Goal: Information Seeking & Learning: Learn about a topic

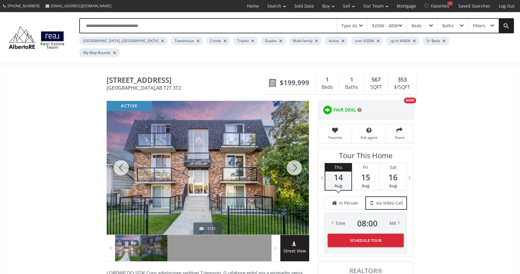
click at [293, 151] on div at bounding box center [294, 168] width 29 height 134
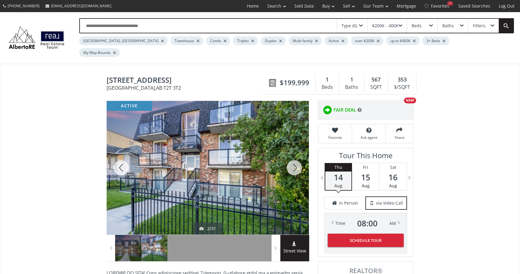
click at [294, 154] on div at bounding box center [294, 168] width 29 height 134
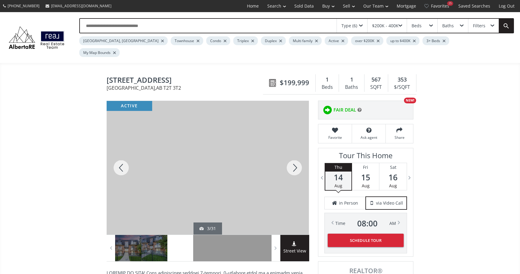
click at [295, 155] on div at bounding box center [294, 168] width 29 height 134
click at [296, 156] on div at bounding box center [294, 168] width 29 height 134
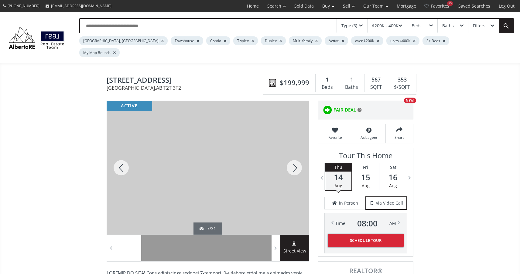
click at [296, 157] on div at bounding box center [294, 168] width 29 height 134
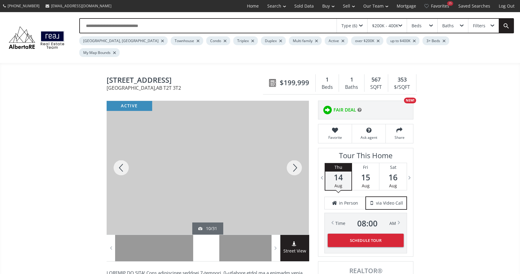
click at [296, 157] on div at bounding box center [294, 168] width 29 height 134
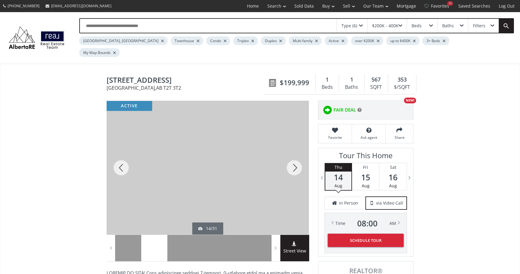
click at [296, 157] on div at bounding box center [294, 168] width 29 height 134
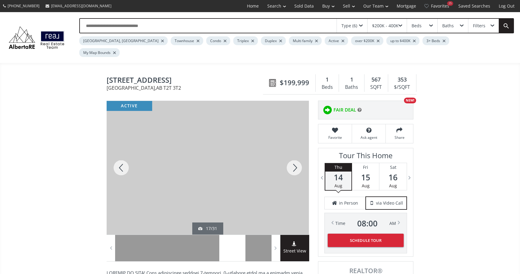
click at [296, 157] on div at bounding box center [294, 168] width 29 height 134
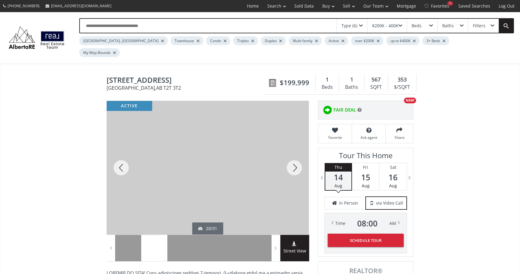
click at [296, 157] on div at bounding box center [294, 168] width 29 height 134
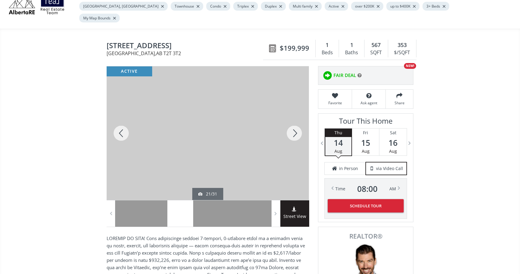
scroll to position [24, 0]
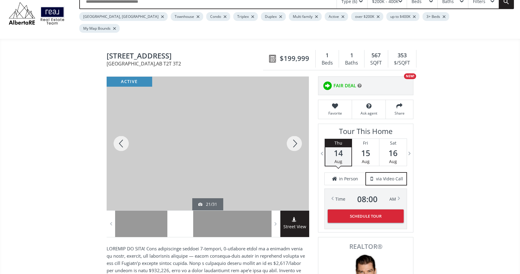
click at [296, 126] on div at bounding box center [294, 144] width 29 height 134
click at [296, 127] on div at bounding box center [294, 144] width 29 height 134
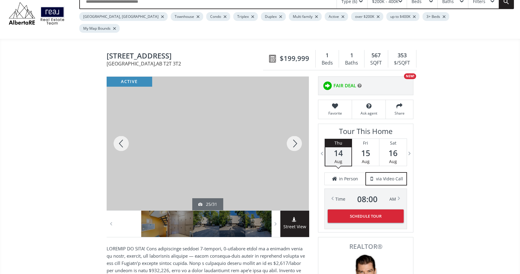
click at [296, 127] on div at bounding box center [294, 144] width 29 height 134
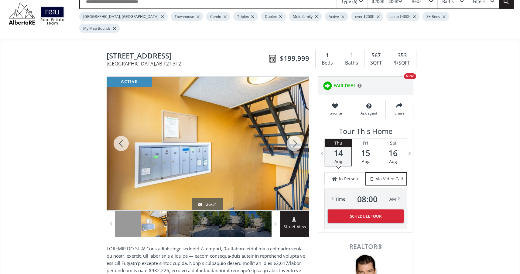
click at [296, 127] on div at bounding box center [294, 144] width 29 height 134
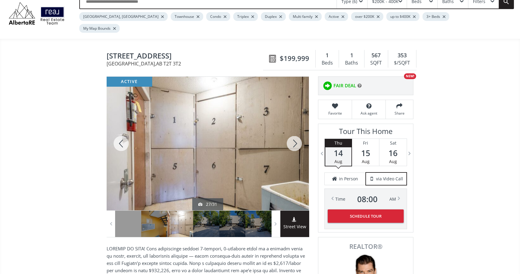
click at [296, 127] on div at bounding box center [294, 144] width 29 height 134
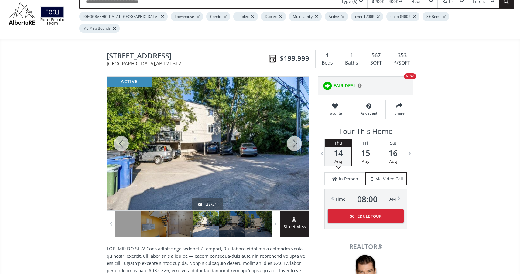
click at [296, 127] on div at bounding box center [294, 144] width 29 height 134
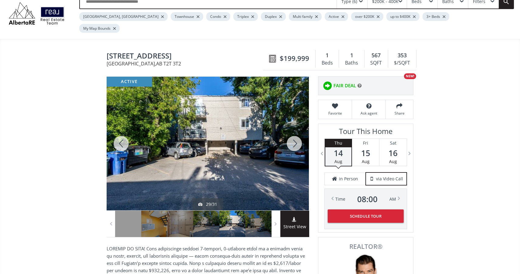
click at [296, 127] on div at bounding box center [294, 144] width 29 height 134
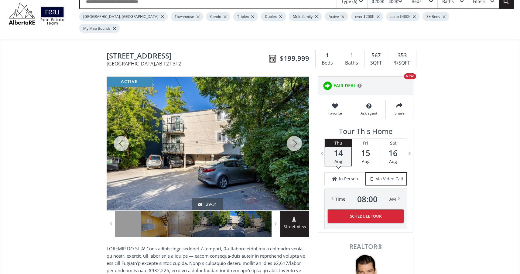
click at [296, 127] on div at bounding box center [294, 144] width 29 height 134
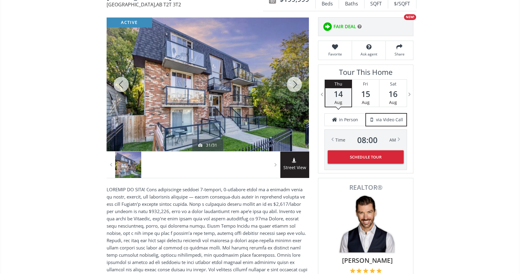
scroll to position [134, 0]
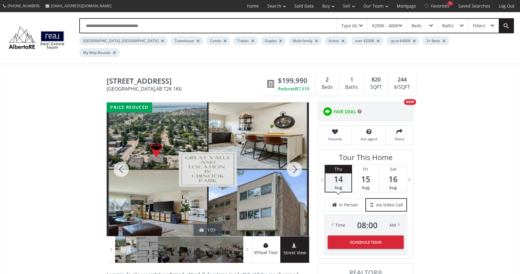
click at [292, 156] on div at bounding box center [294, 170] width 29 height 134
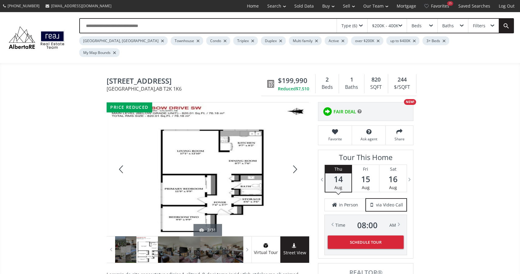
click at [292, 156] on div at bounding box center [294, 170] width 29 height 134
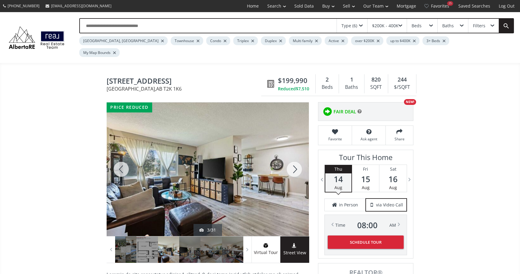
click at [292, 156] on div at bounding box center [294, 170] width 29 height 134
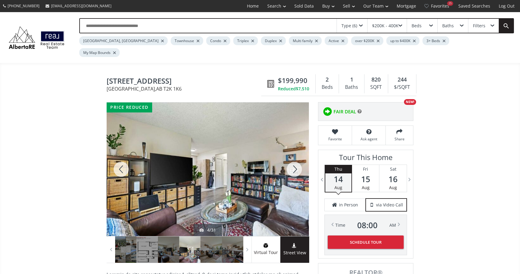
click at [292, 157] on div at bounding box center [294, 170] width 29 height 134
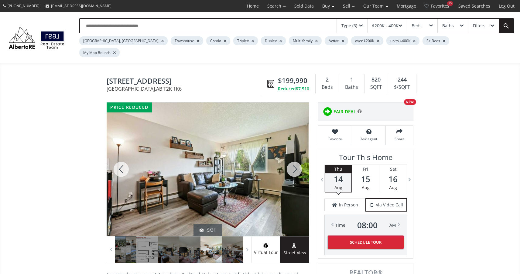
click at [292, 157] on div at bounding box center [294, 170] width 29 height 134
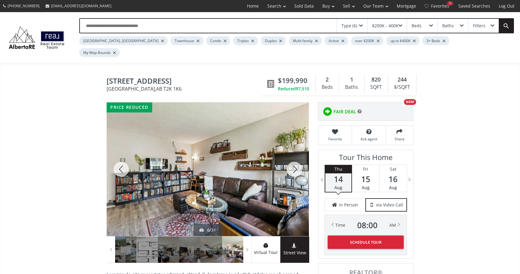
click at [292, 157] on div at bounding box center [294, 170] width 29 height 134
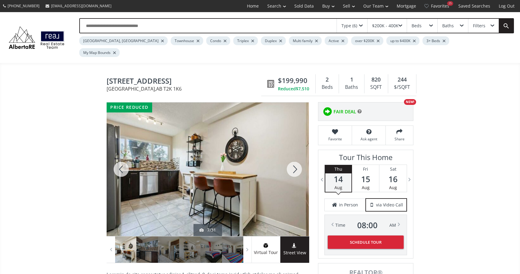
click at [292, 157] on div at bounding box center [294, 170] width 29 height 134
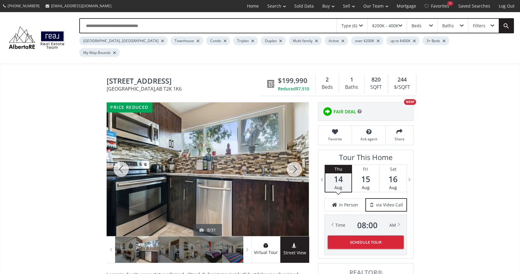
click at [292, 157] on div at bounding box center [294, 170] width 29 height 134
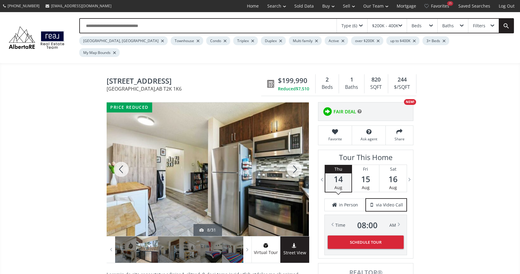
click at [292, 157] on div at bounding box center [294, 170] width 29 height 134
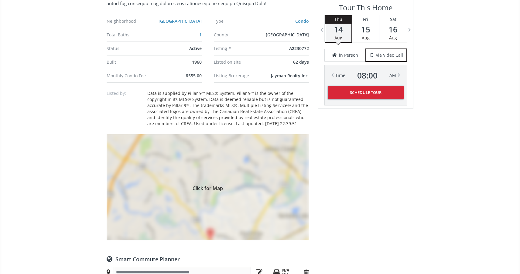
scroll to position [476, 0]
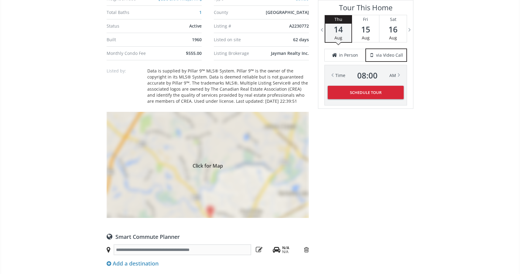
click at [210, 200] on div "Click for Map" at bounding box center [208, 165] width 202 height 106
